Goal: Information Seeking & Learning: Learn about a topic

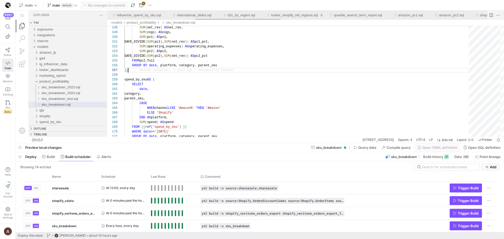
scroll to position [0, 362]
click at [50, 117] on span "shopify" at bounding box center [44, 116] width 11 height 4
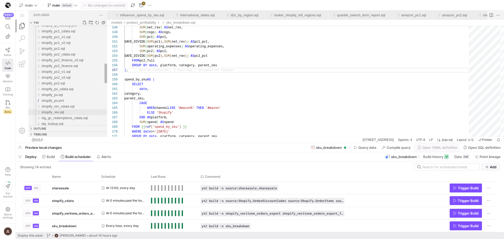
click at [54, 110] on div "shopify_rev.sql" at bounding box center [74, 112] width 66 height 6
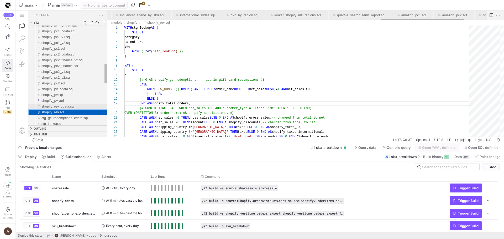
scroll to position [0, 1251]
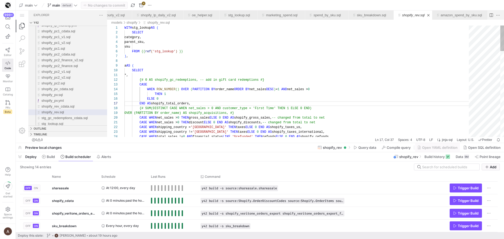
scroll to position [28, 4]
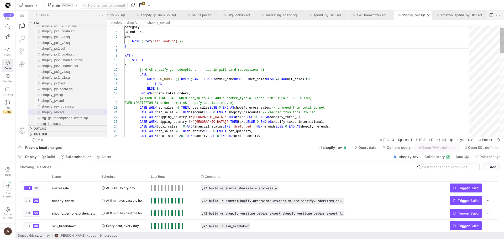
scroll to position [5, 28]
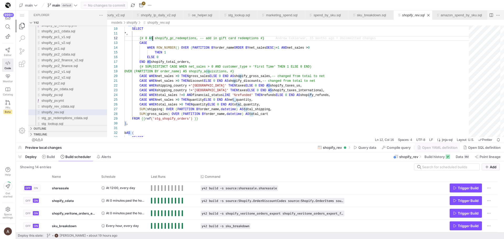
click at [359, 21] on div "models shopify shopify_rev.sql" at bounding box center [305, 23] width 397 height 6
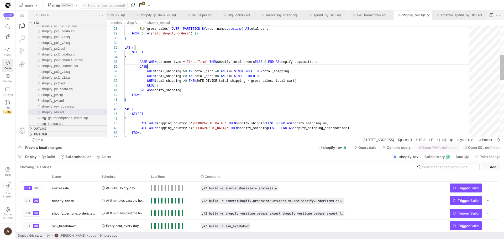
click at [306, 66] on div "SUM ( shipping ) OVER ( PARTITION BY order_name, datetime ) AS total_shipping, …" at bounding box center [298, 141] width 348 height 485
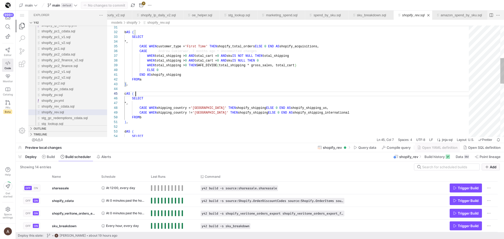
type textarea "END AS shopify_shipping FROM a ), c AS ( SELECT *, CASE WHEN shipping_country =…"
click at [249, 92] on div "SELECT d AS ( ) , FROM b CASE WHEN shipping_country != '[GEOGRAPHIC_DATA]' THEN…" at bounding box center [298, 125] width 348 height 485
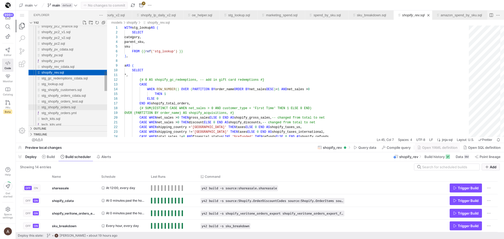
click at [75, 107] on span "stg_shopify_orders.sql" at bounding box center [58, 107] width 34 height 4
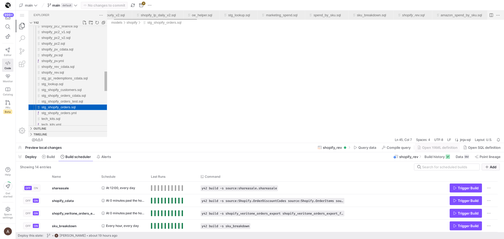
scroll to position [0, 32]
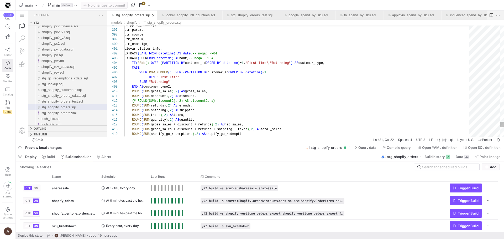
scroll to position [9, 72]
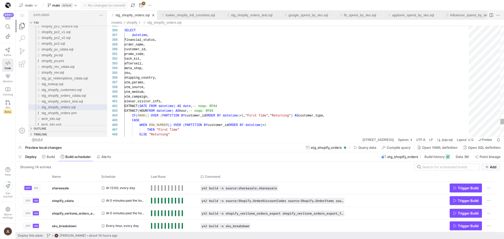
scroll to position [43, 32]
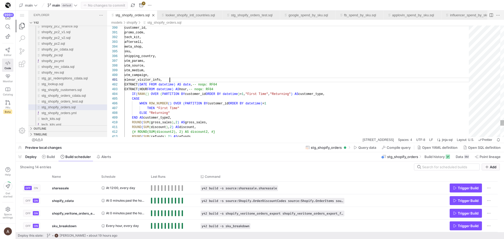
scroll to position [0, 45]
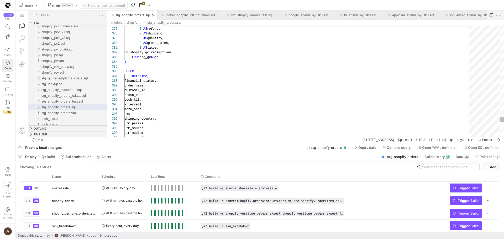
type textarea "promo_code, tech_kit, aftersell, meta_shop, sku, shipping_country, utm_params, …"
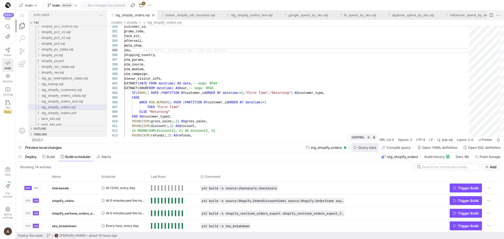
click at [0, 0] on span "Query data" at bounding box center [0, 0] width 0 height 0
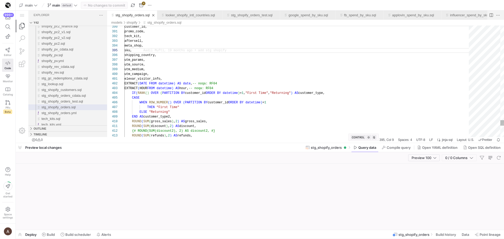
scroll to position [19, 15]
drag, startPoint x: 257, startPoint y: 152, endPoint x: 243, endPoint y: 110, distance: 44.0
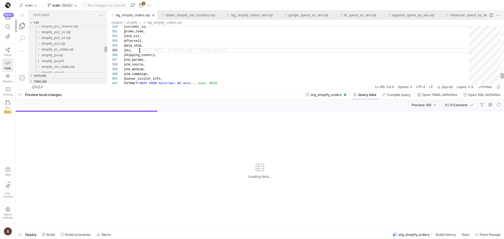
drag, startPoint x: 235, startPoint y: 143, endPoint x: 247, endPoint y: 89, distance: 55.2
click at [247, 89] on div at bounding box center [260, 90] width 488 height 2
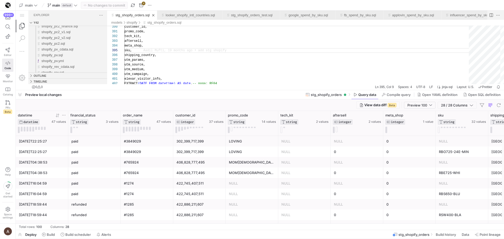
click at [64, 116] on icon at bounding box center [64, 115] width 4 height 4
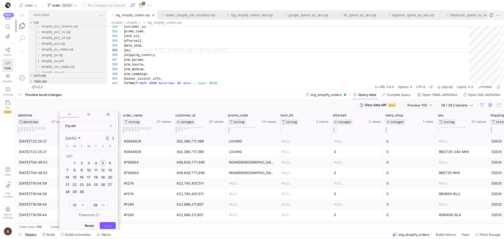
click at [109, 137] on button "Previous month" at bounding box center [107, 138] width 5 height 5
click at [88, 180] on span "16" at bounding box center [89, 177] width 6 height 6
click at [104, 228] on span "Column Menu" at bounding box center [107, 225] width 15 height 6
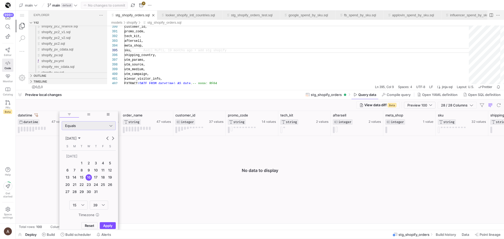
click at [111, 14] on div "Equals" at bounding box center [116, 12] width 11 height 4
click at [79, 166] on mat-option "Greater Than" at bounding box center [89, 169] width 54 height 8
click at [111, 226] on span "Apply" at bounding box center [107, 225] width 9 height 4
click at [109, 225] on span "Apply" at bounding box center [107, 225] width 9 height 4
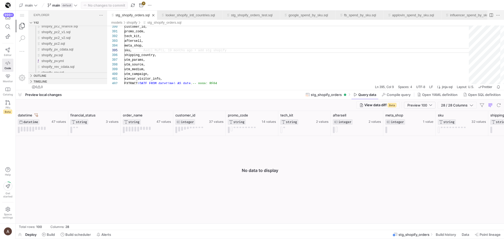
click at [141, 174] on div at bounding box center [260, 183] width 488 height 94
click at [34, 114] on div "datetime" at bounding box center [34, 115] width 33 height 4
click at [37, 115] on icon at bounding box center [36, 114] width 4 height 3
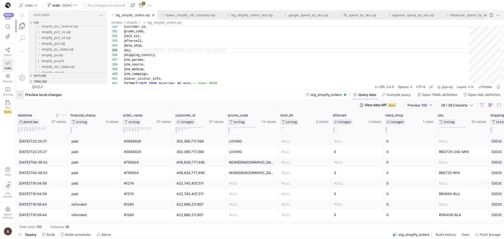
click at [91, 74] on span "button" at bounding box center [289, 37] width 397 height 74
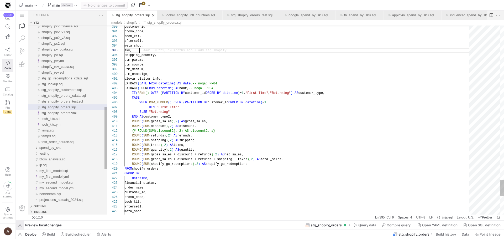
scroll to position [19, 15]
click at [466, 236] on span "Data" at bounding box center [465, 234] width 7 height 4
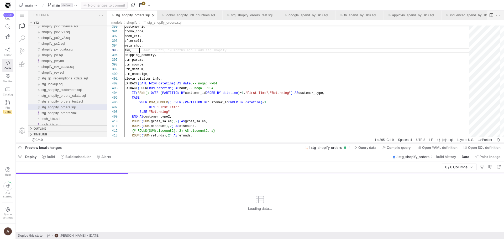
scroll to position [19, 15]
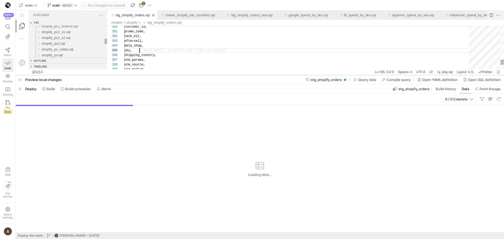
drag, startPoint x: 233, startPoint y: 143, endPoint x: 247, endPoint y: 76, distance: 69.2
click at [247, 76] on div at bounding box center [260, 75] width 488 height 2
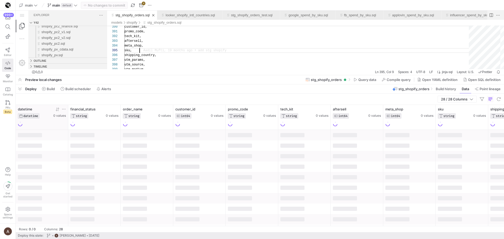
click at [62, 109] on icon at bounding box center [64, 109] width 4 height 4
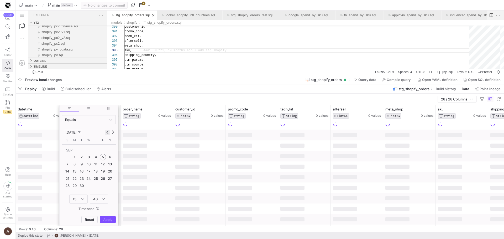
click at [108, 133] on button "Previous month" at bounding box center [107, 131] width 5 height 5
click at [84, 166] on span "12" at bounding box center [82, 164] width 6 height 6
click at [106, 220] on span "Apply" at bounding box center [107, 219] width 9 height 4
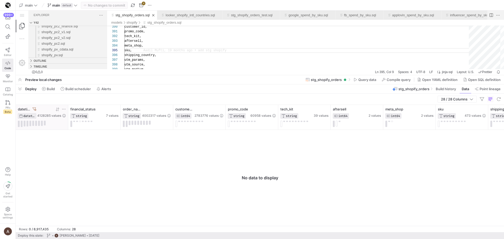
click at [64, 109] on icon at bounding box center [64, 109] width 4 height 4
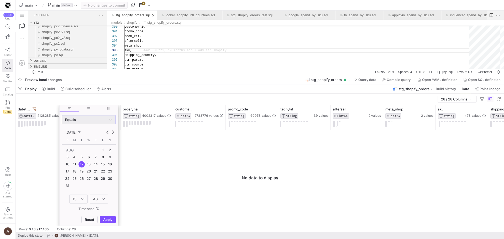
click at [78, 121] on div "Equals" at bounding box center [87, 119] width 44 height 4
click at [75, 163] on span "Greater Than" at bounding box center [88, 163] width 49 height 4
click at [107, 131] on button "Previous month" at bounding box center [107, 131] width 5 height 5
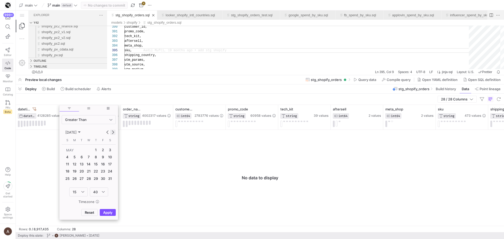
click at [114, 131] on span "Next month" at bounding box center [112, 131] width 5 height 5
click at [70, 156] on span "1" at bounding box center [67, 157] width 6 height 6
click at [109, 220] on span "Apply" at bounding box center [107, 219] width 9 height 4
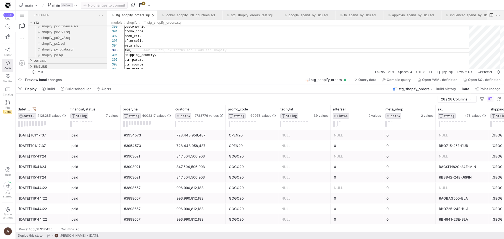
click at [165, 95] on div "28 / 28 Columns" at bounding box center [260, 98] width 488 height 11
click at [243, 178] on div "GOGO20" at bounding box center [252, 177] width 46 height 10
click at [238, 167] on div "GOGO20" at bounding box center [252, 167] width 46 height 10
click at [241, 157] on div "GOGO20" at bounding box center [252, 156] width 46 height 10
